Goal: Information Seeking & Learning: Learn about a topic

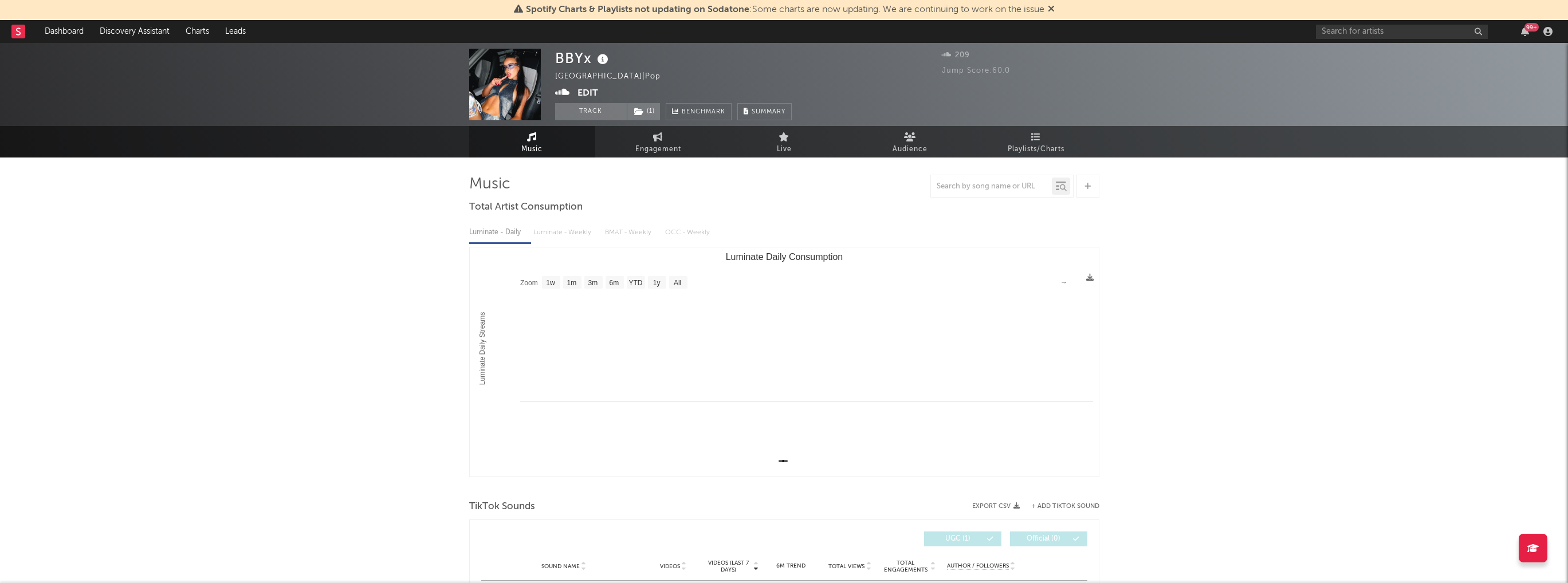
select select "1w"
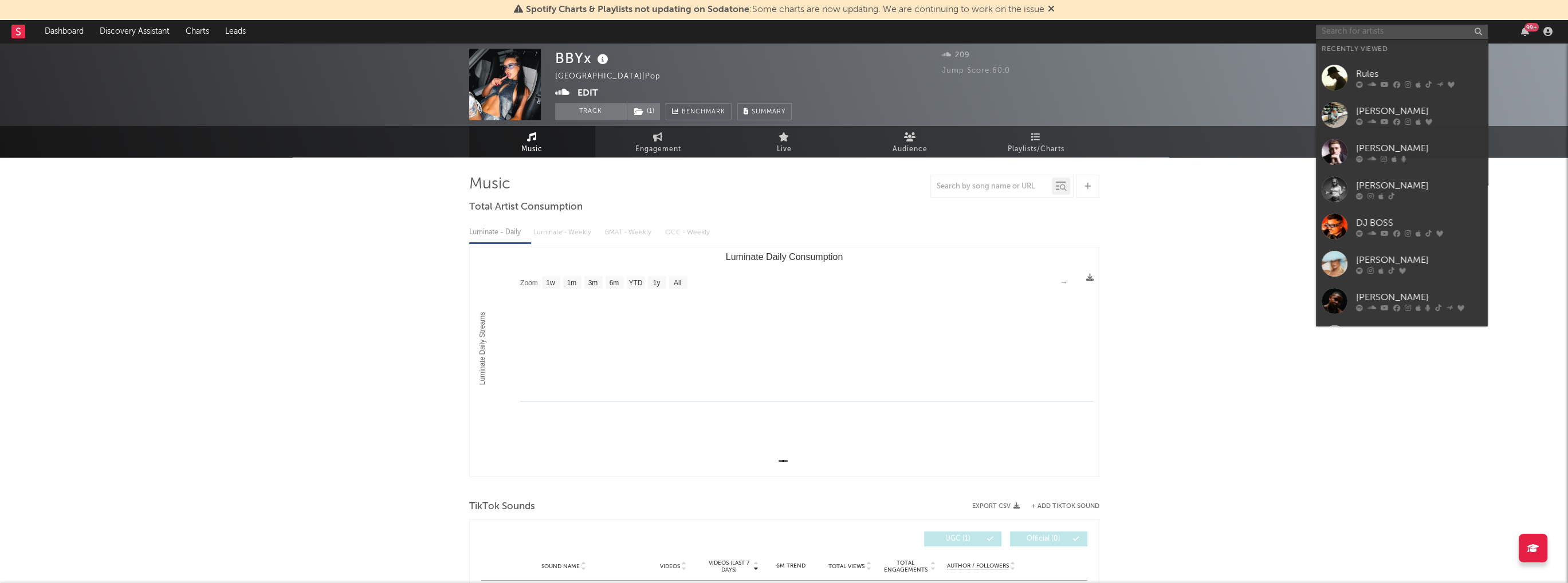
click at [1341, 32] on input "text" at bounding box center [1401, 31] width 172 height 15
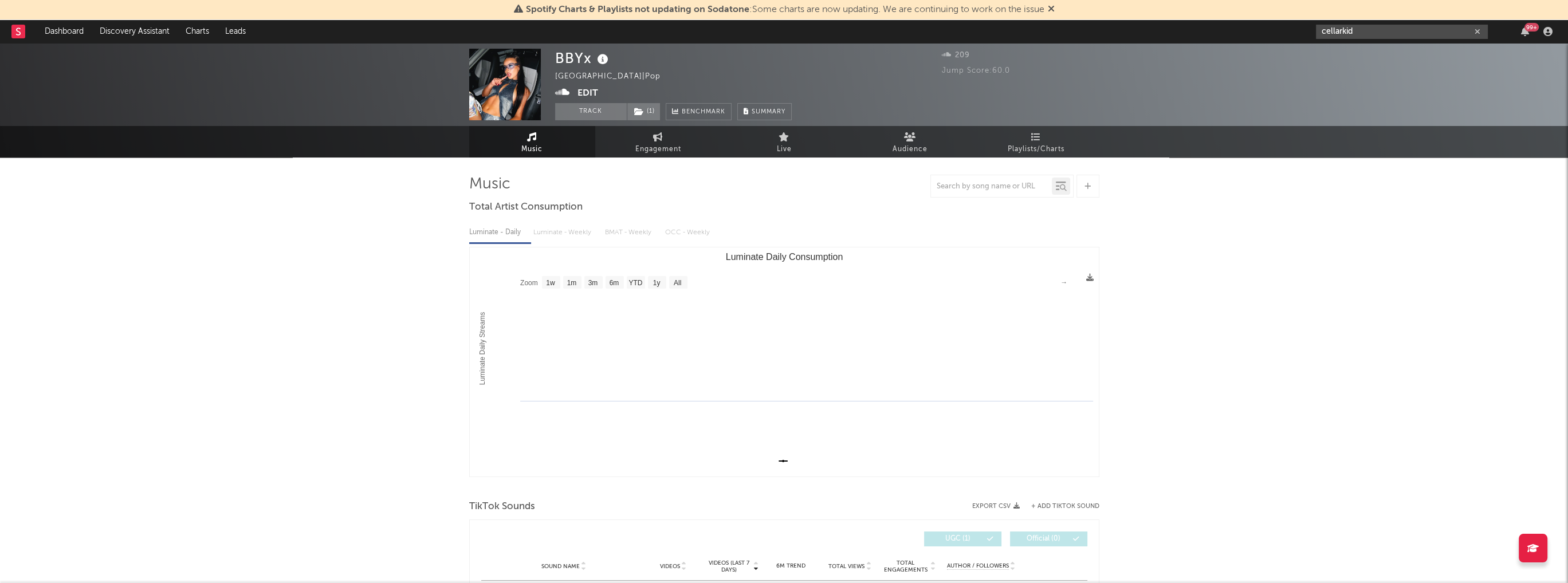
click at [1360, 31] on input "cellarkid" at bounding box center [1401, 31] width 172 height 15
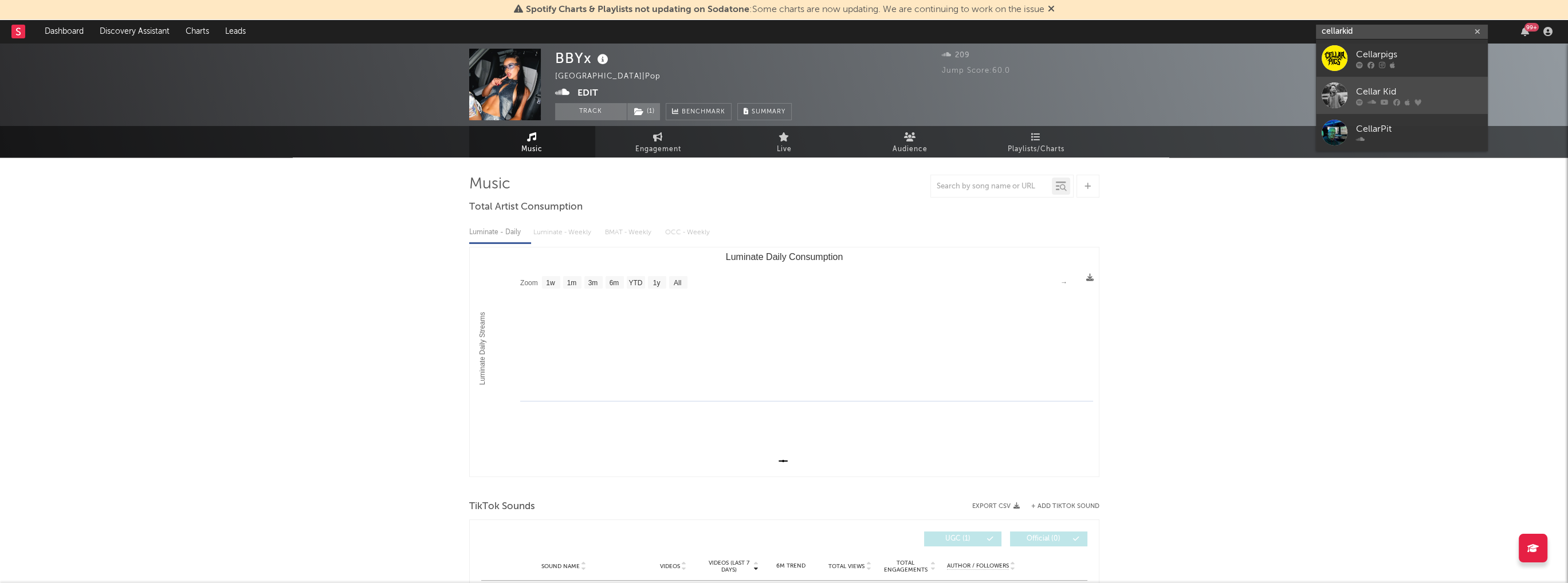
type input "cellarkid"
click at [1375, 93] on div "Cellar Kid" at bounding box center [1419, 92] width 126 height 14
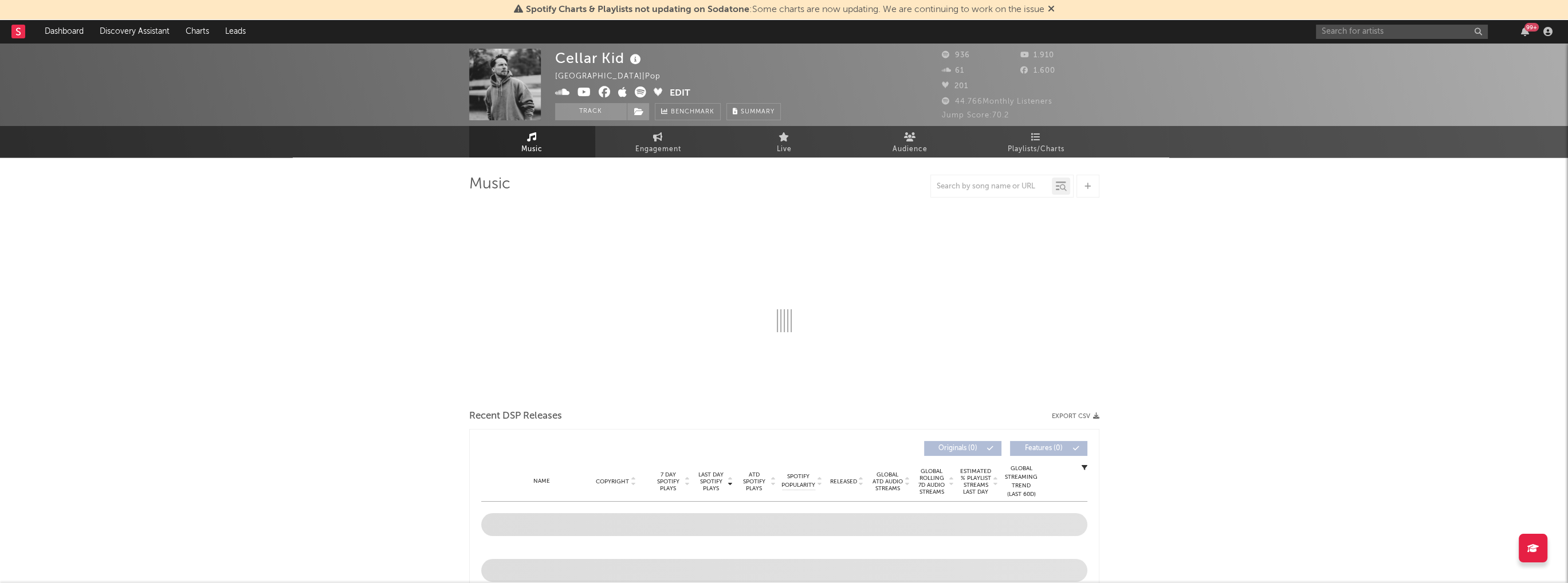
select select "1w"
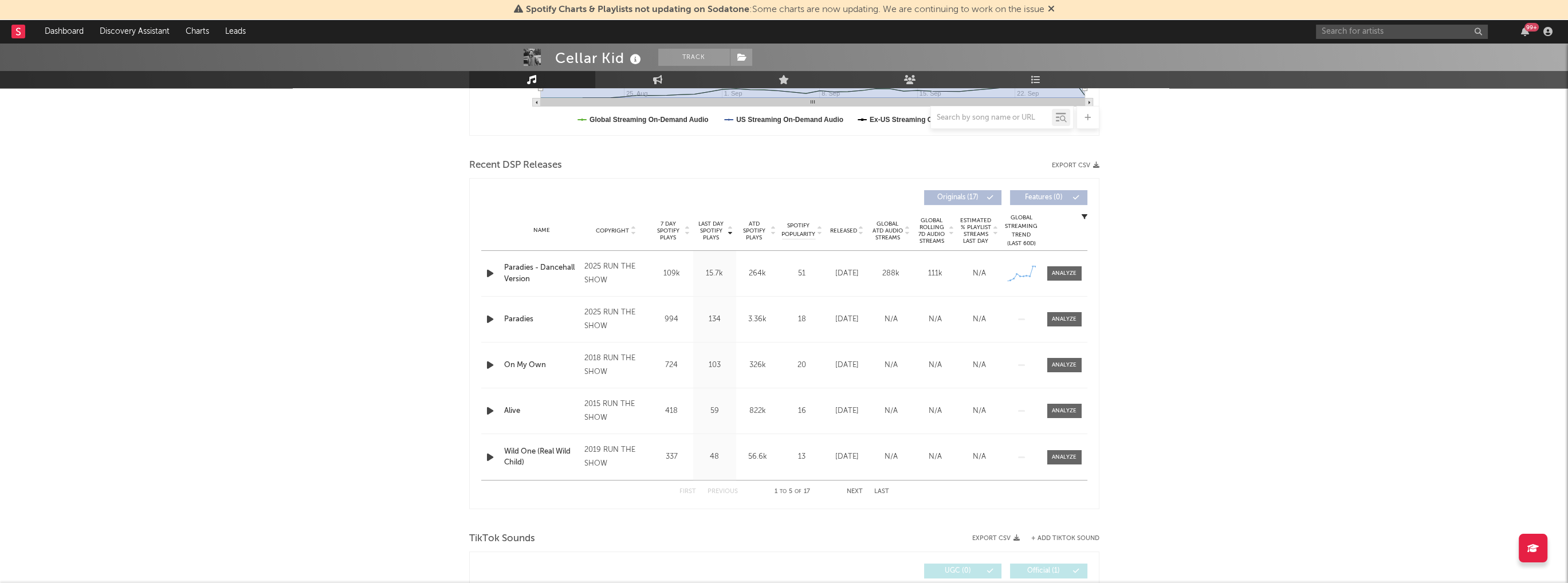
scroll to position [344, 0]
click at [1062, 271] on div at bounding box center [1064, 271] width 24 height 8
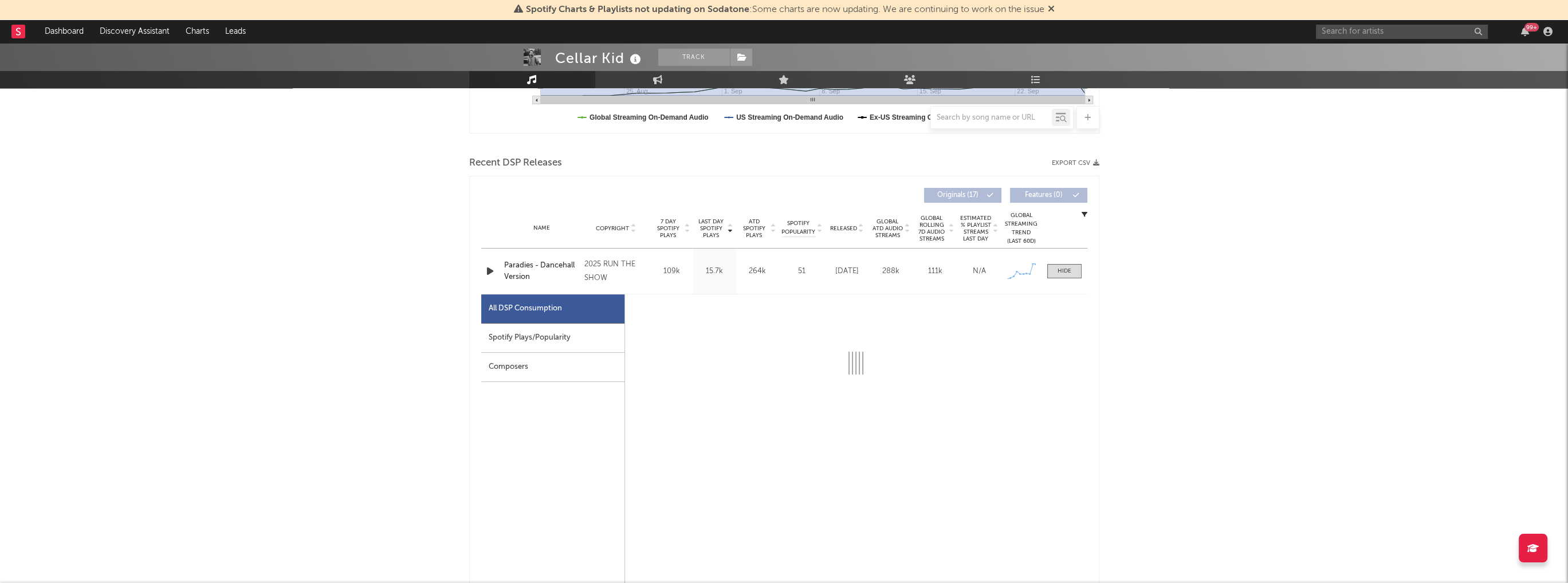
select select "1w"
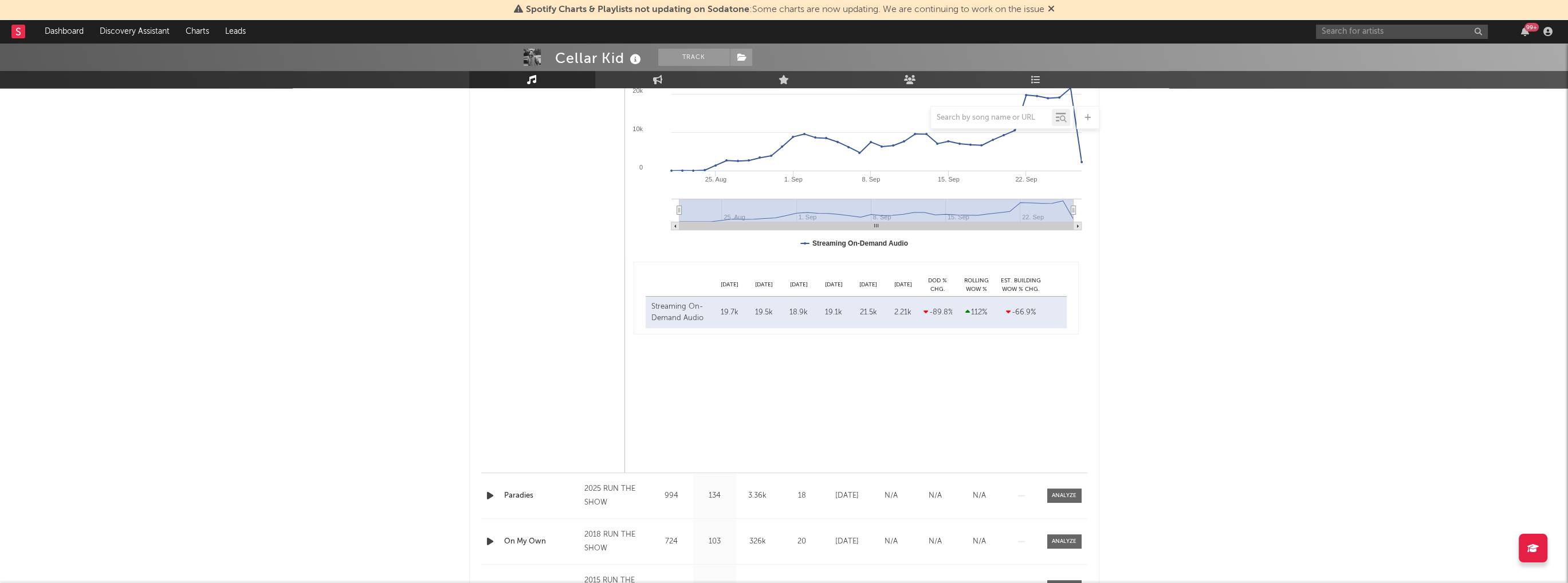
scroll to position [573, 0]
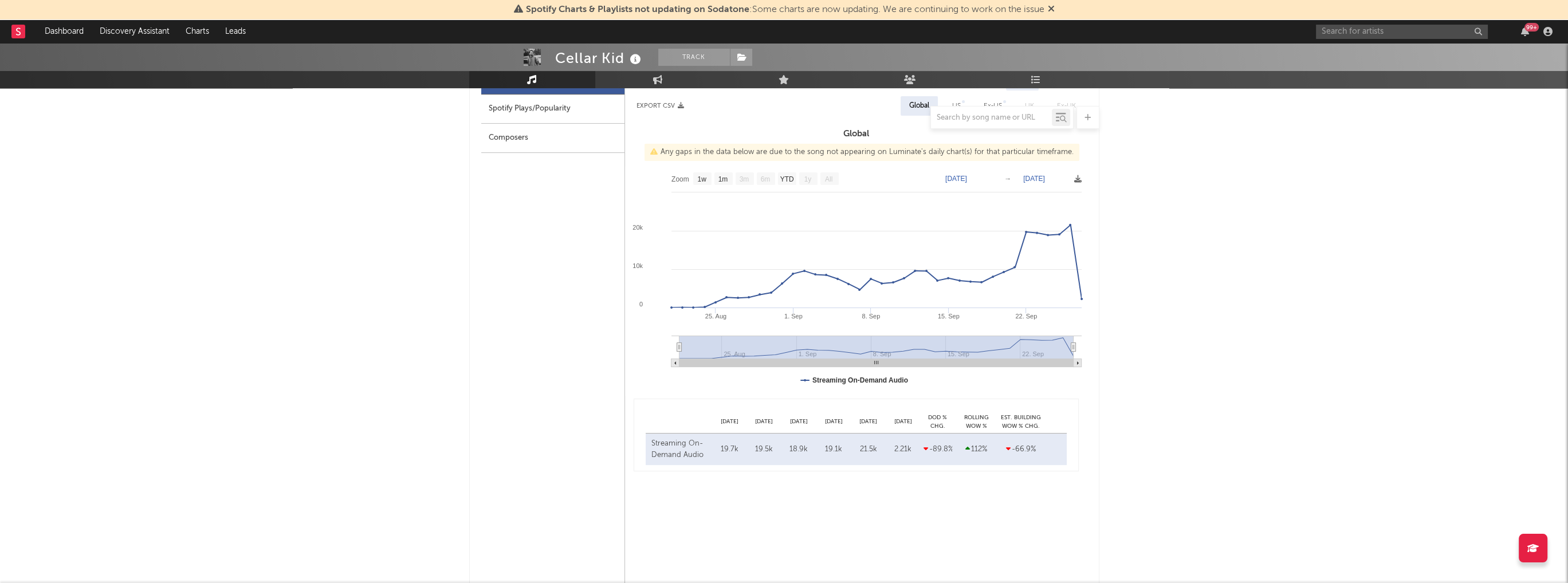
click at [536, 106] on div at bounding box center [784, 117] width 630 height 23
click at [532, 108] on div at bounding box center [784, 117] width 630 height 23
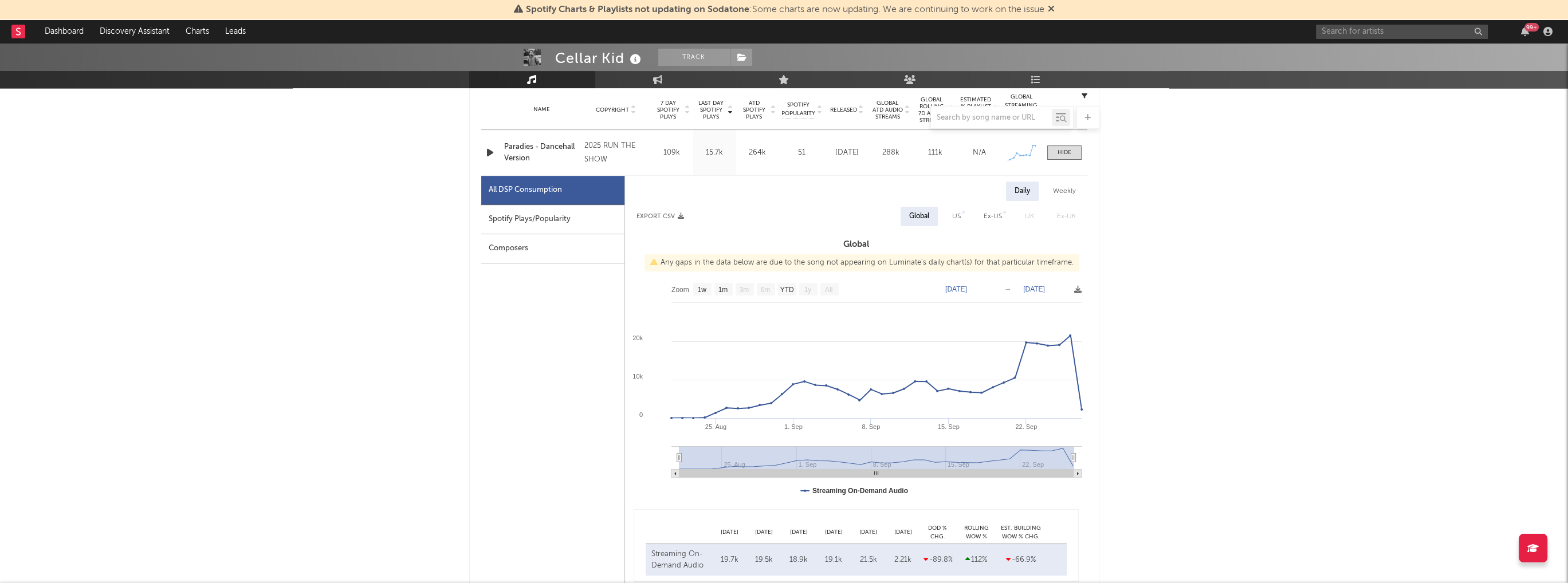
scroll to position [458, 0]
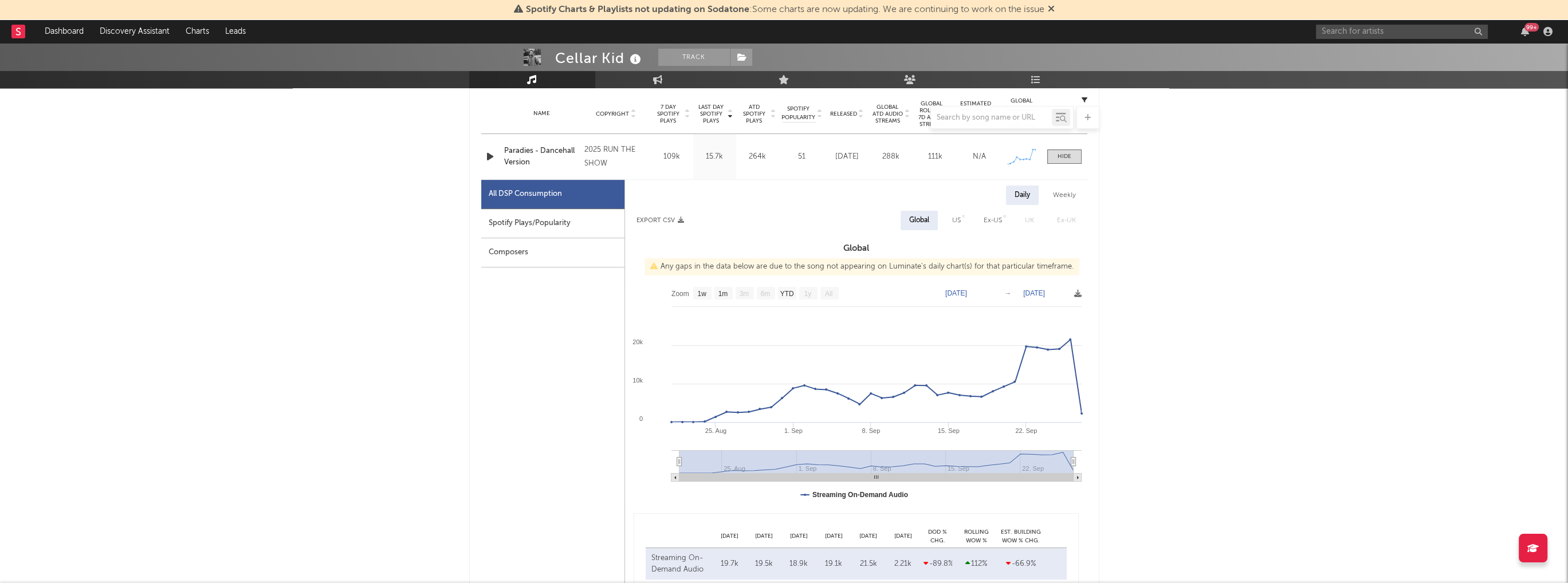
click at [525, 220] on div "Spotify Plays/Popularity" at bounding box center [552, 224] width 143 height 29
select select "1w"
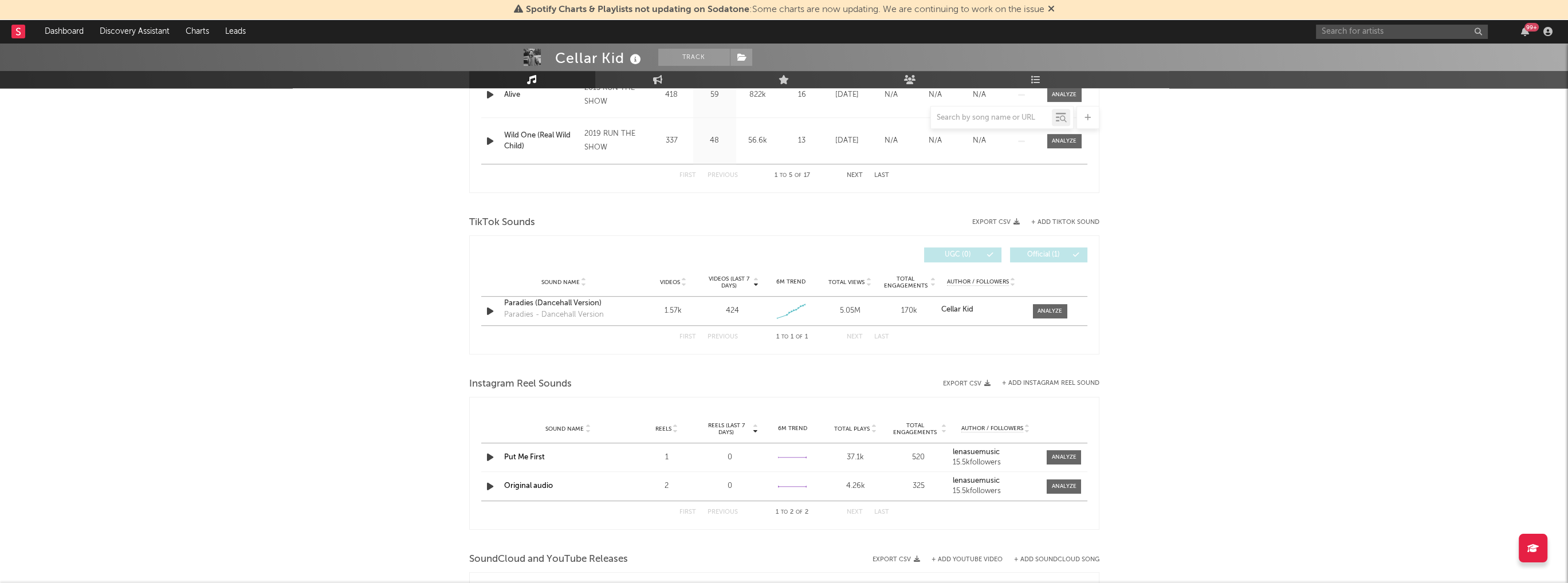
scroll to position [1202, 0]
click at [1048, 311] on div at bounding box center [1049, 310] width 24 height 8
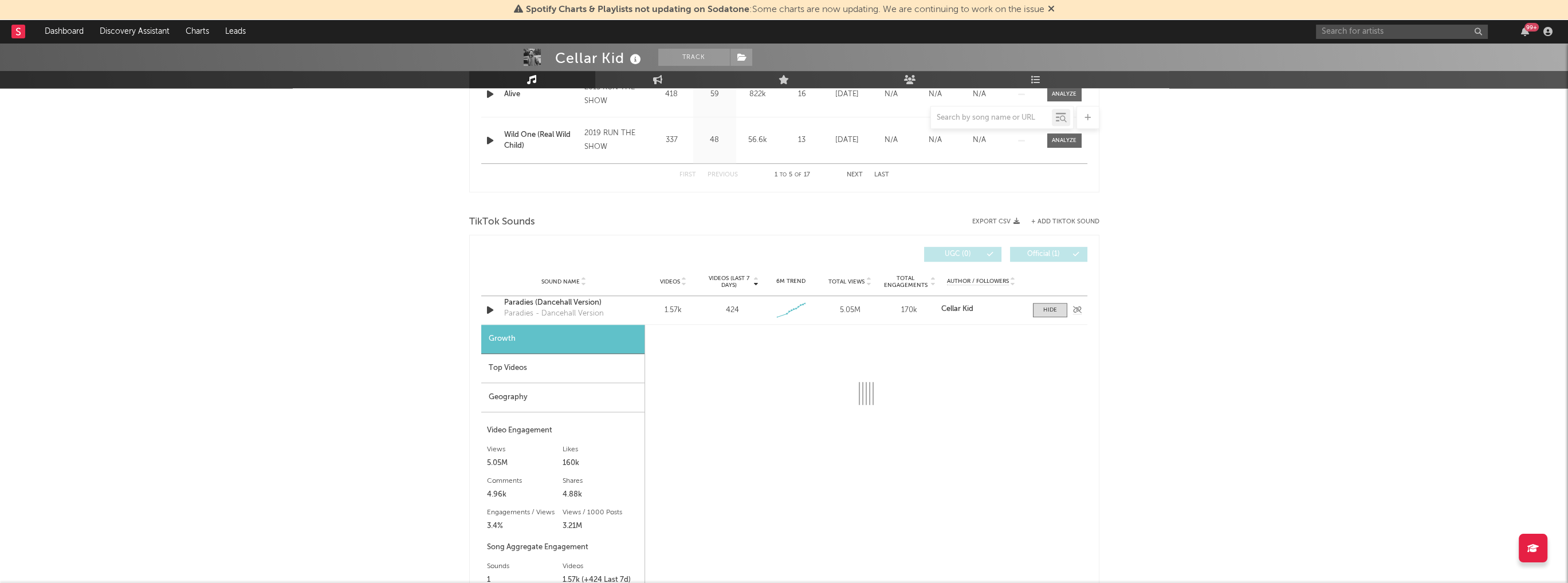
select select "1w"
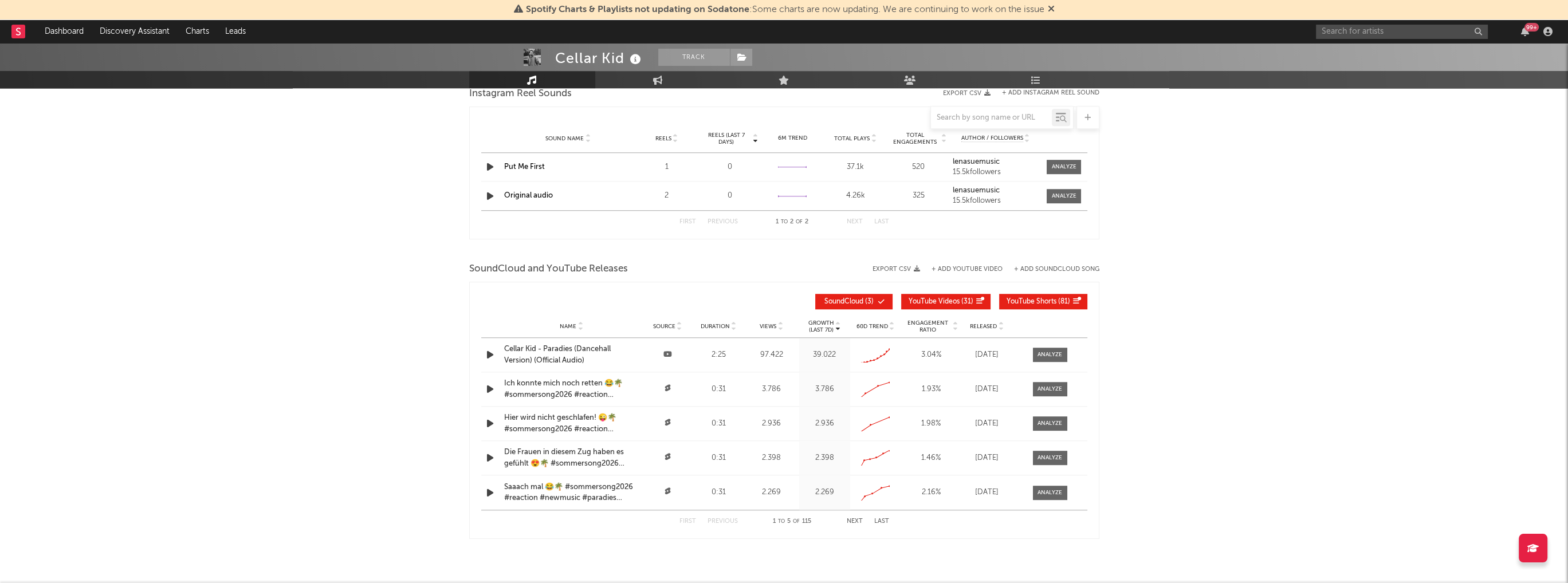
scroll to position [1833, 0]
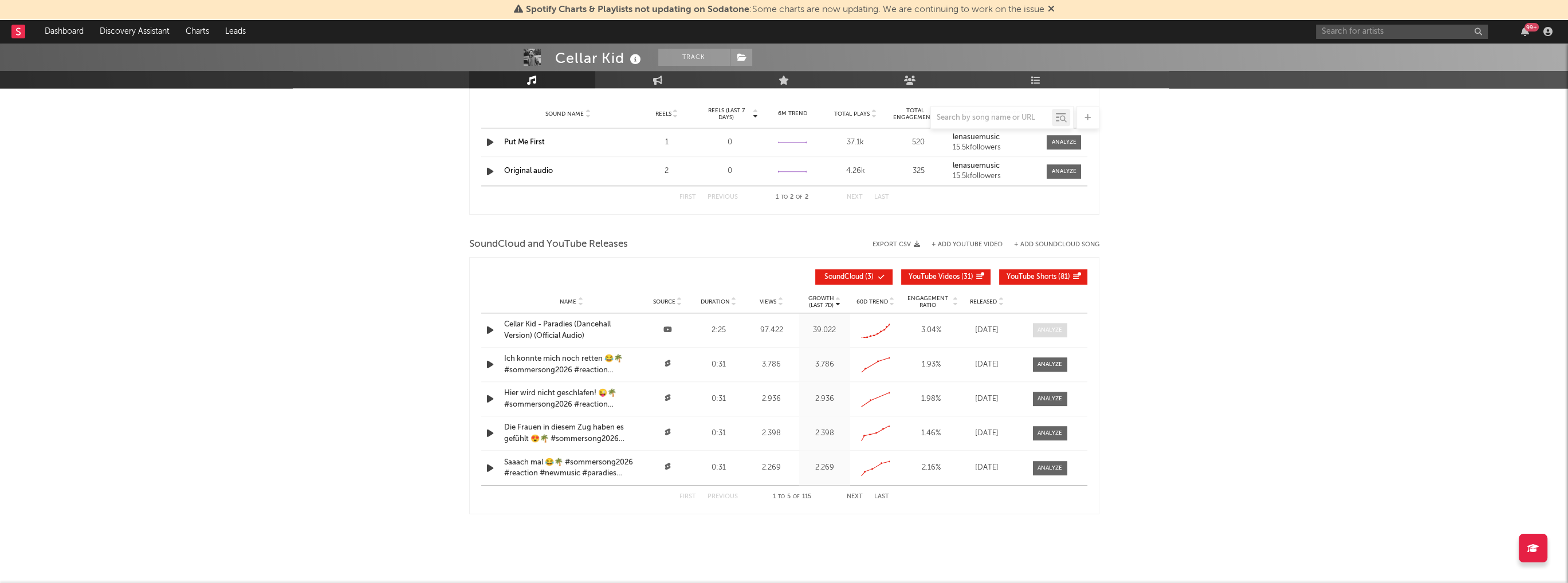
click at [1051, 331] on div at bounding box center [1049, 330] width 24 height 8
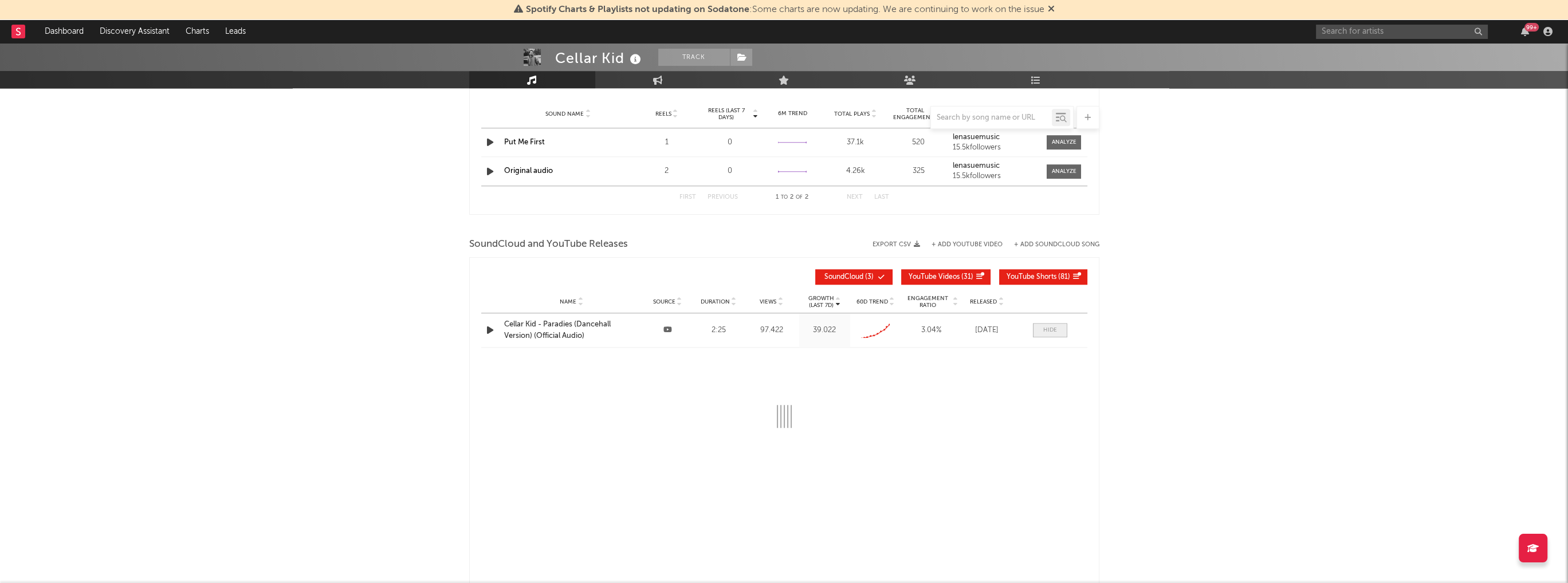
select select "All"
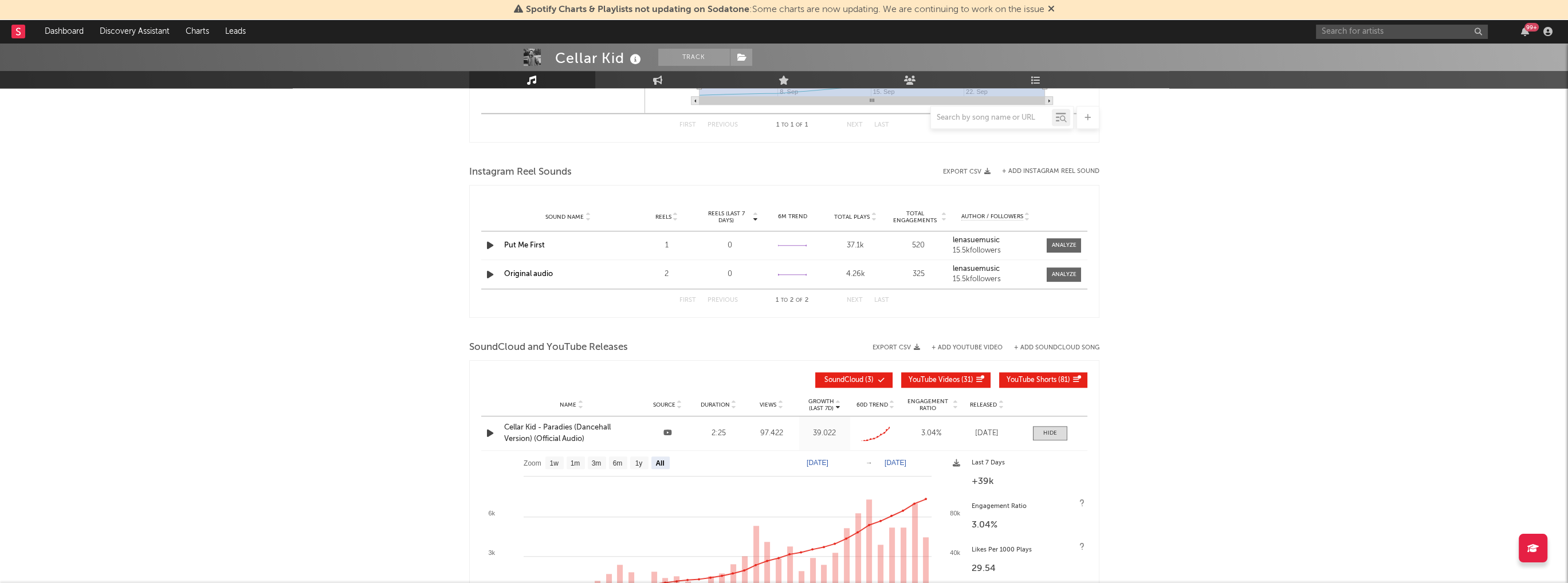
scroll to position [1665, 0]
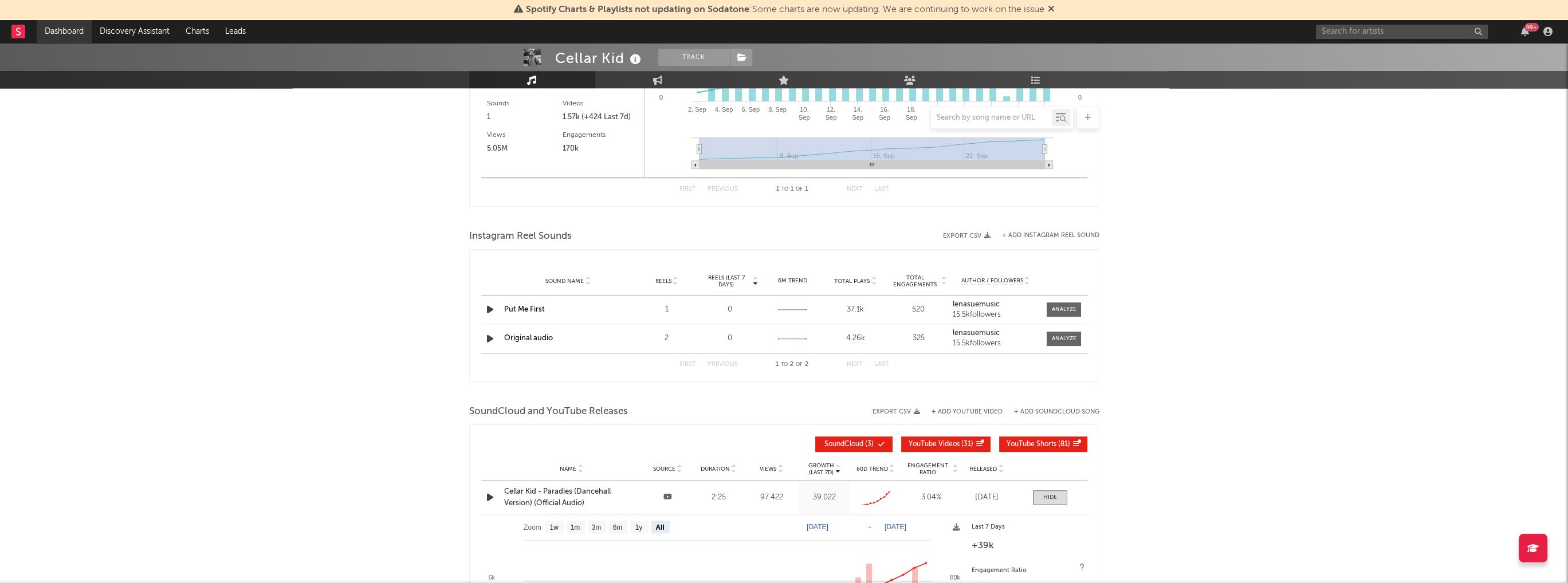
click at [69, 31] on link "Dashboard" at bounding box center [64, 31] width 55 height 23
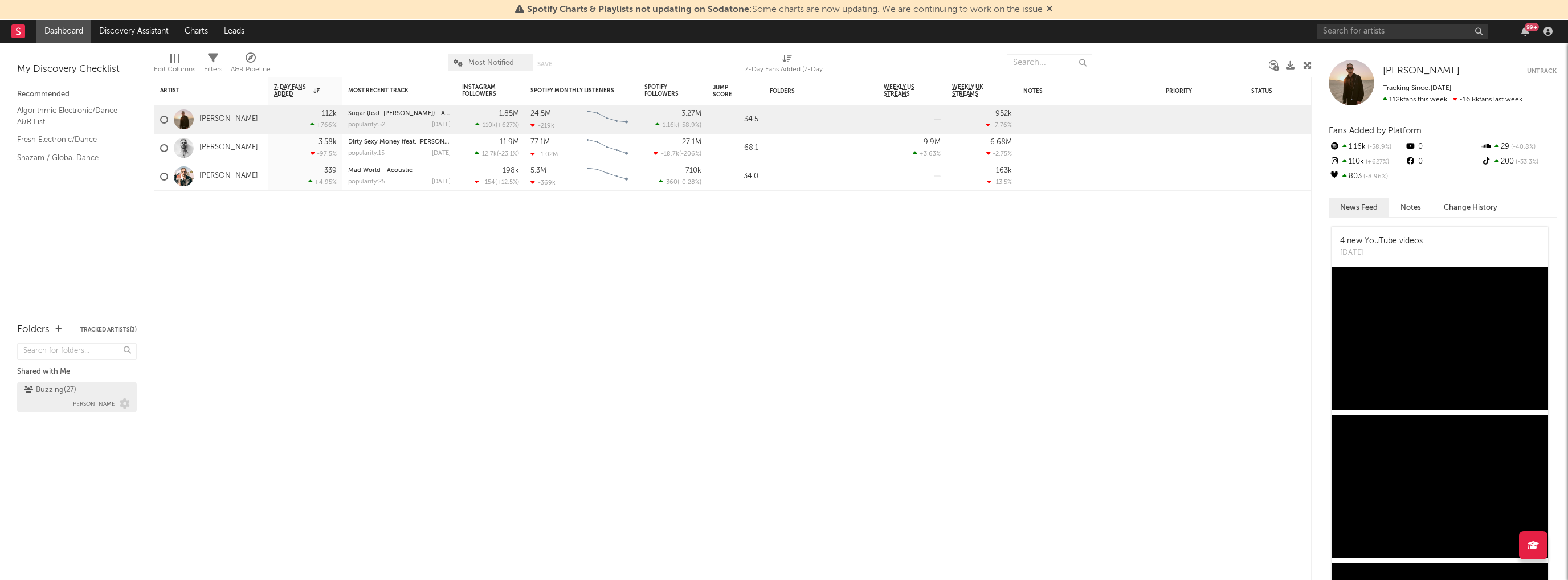
click at [69, 390] on div "Buzzing ( 27 )" at bounding box center [50, 391] width 53 height 14
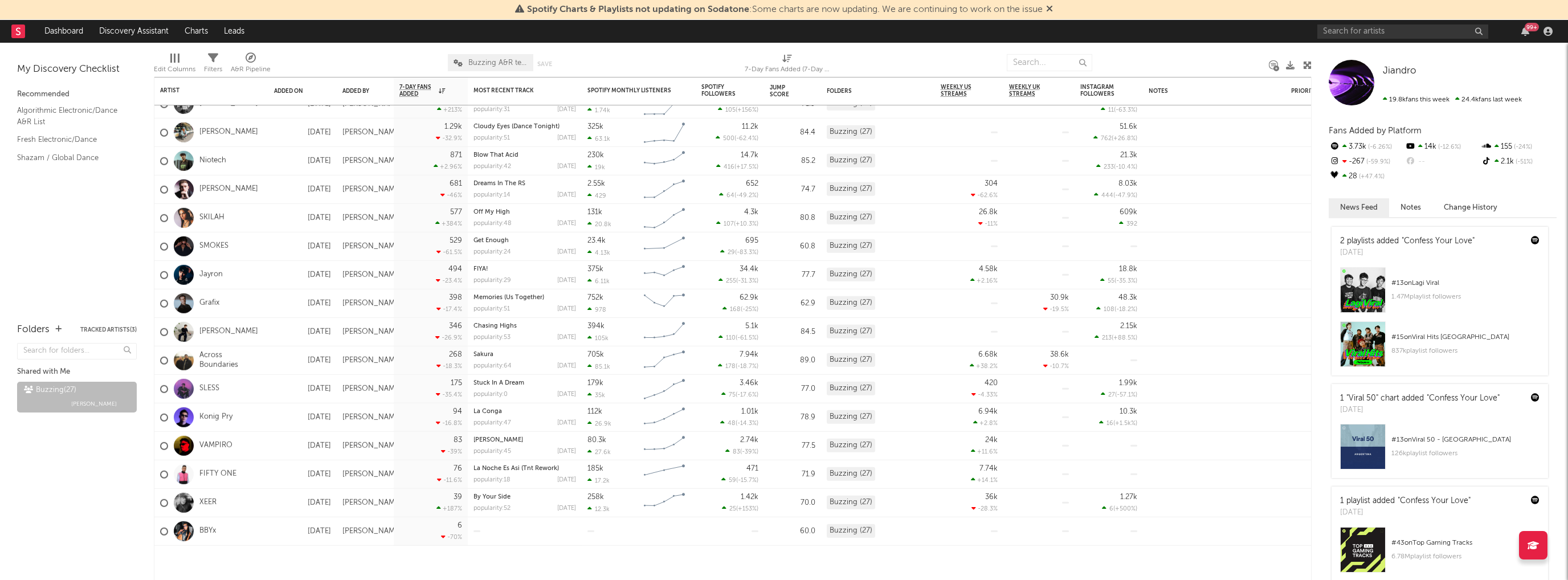
click at [204, 531] on link "BBYx" at bounding box center [207, 531] width 17 height 10
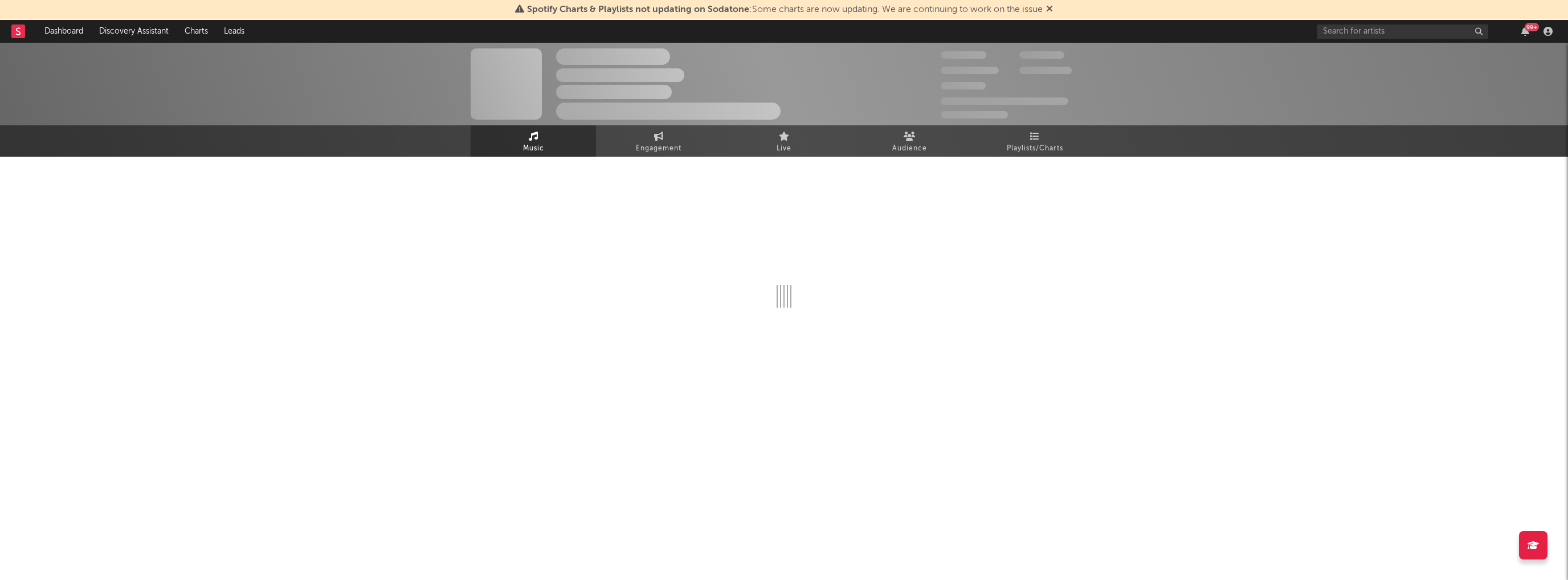
select select "1w"
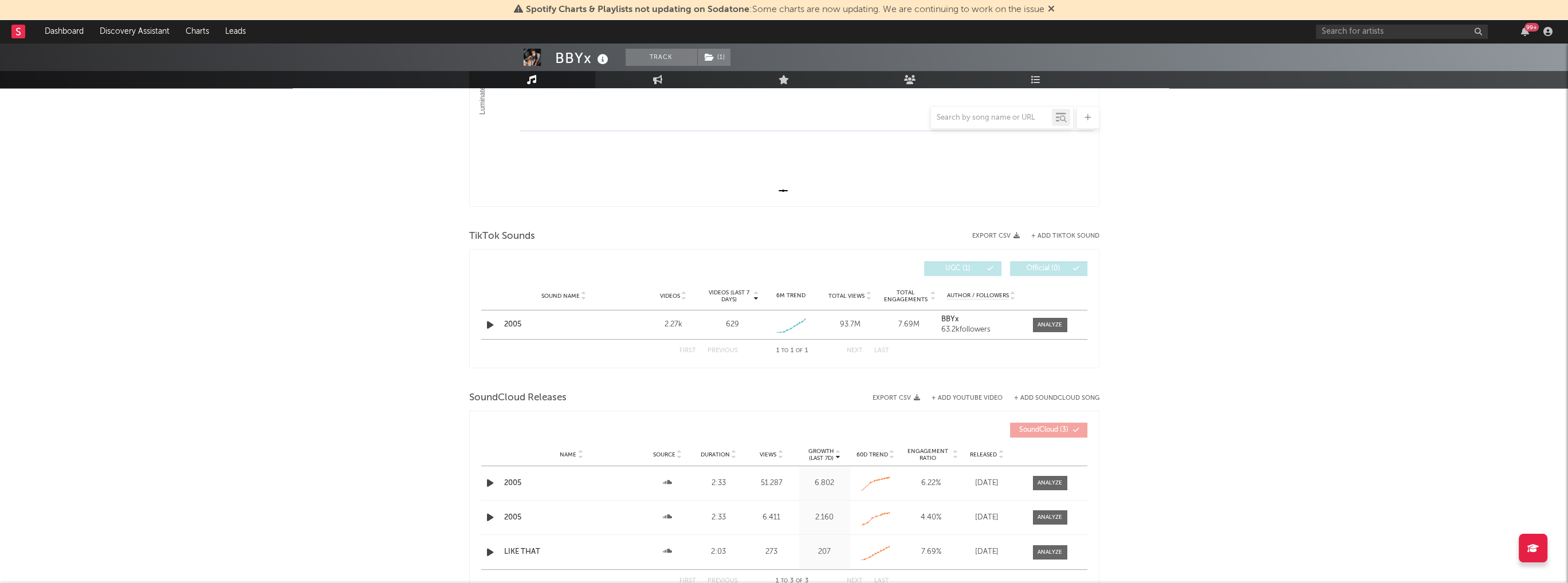
scroll to position [344, 0]
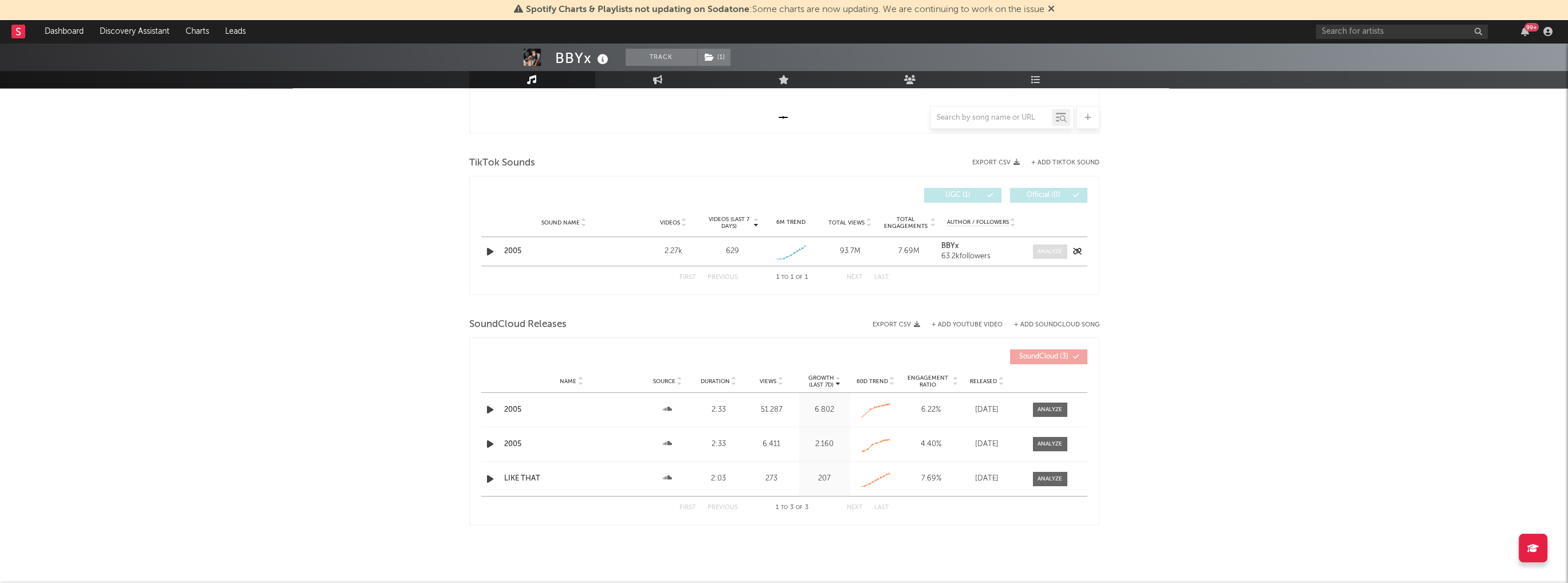
click at [1055, 250] on div at bounding box center [1049, 252] width 24 height 8
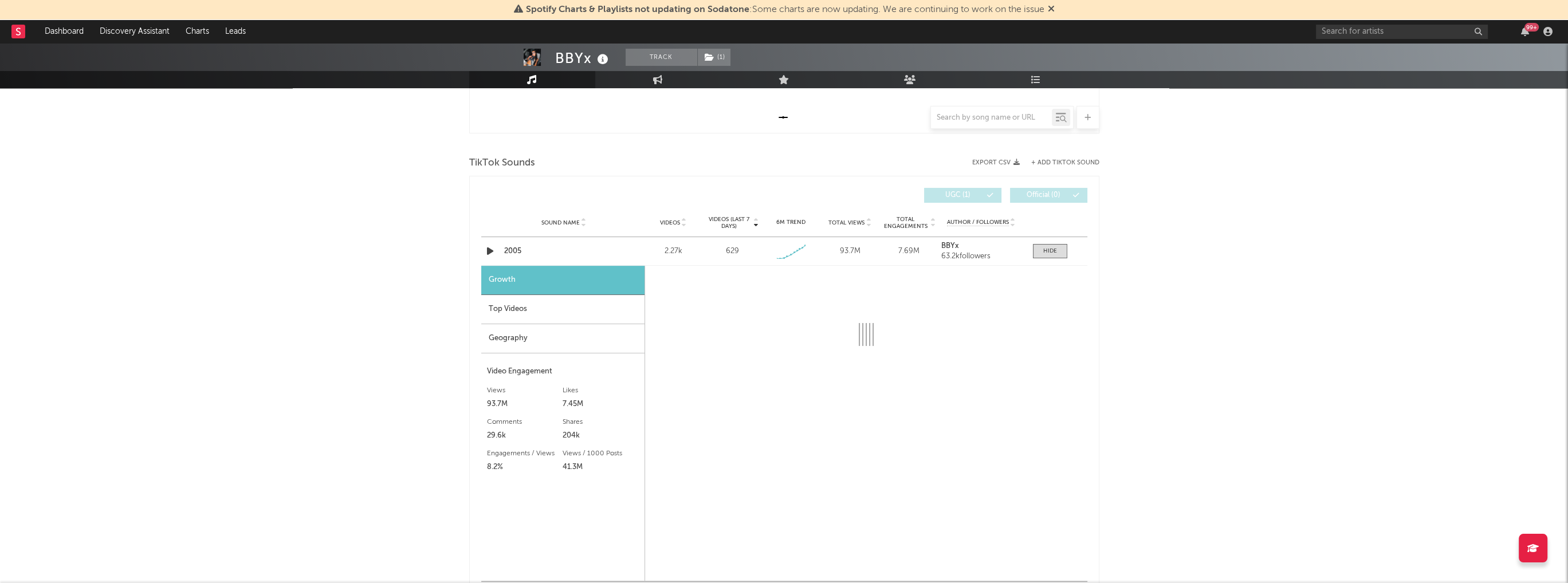
select select "1w"
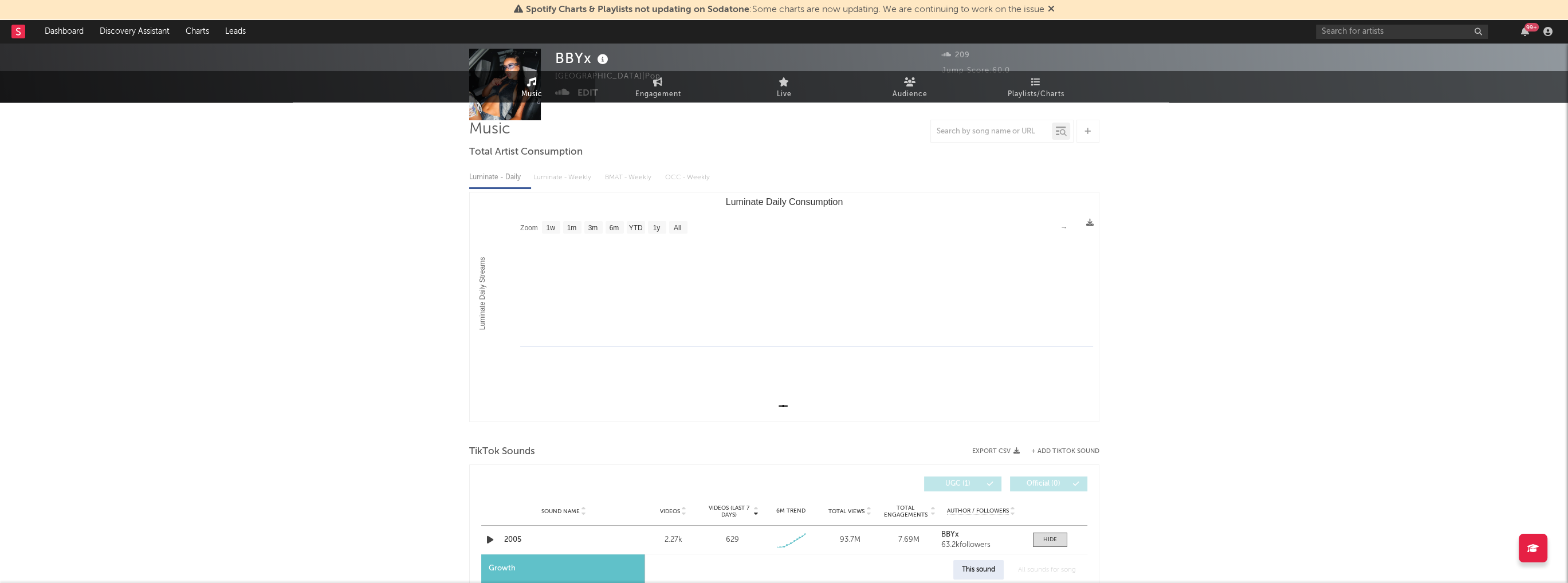
scroll to position [0, 0]
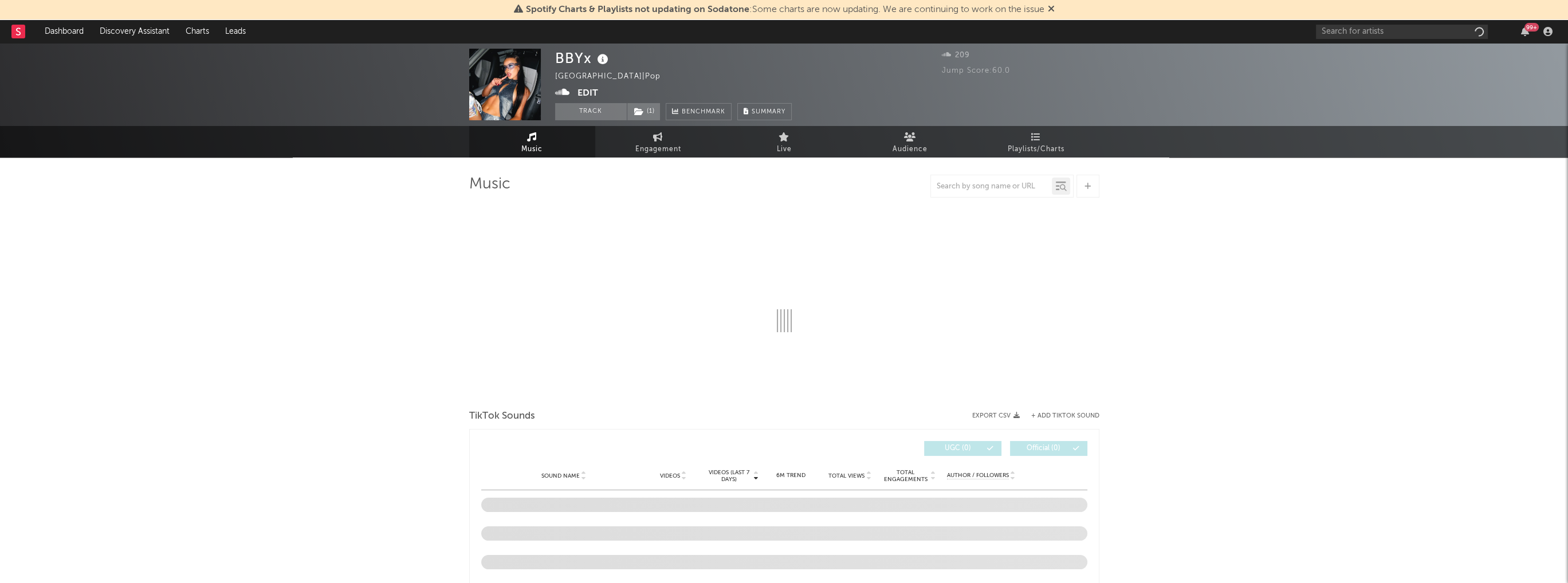
select select "1w"
